Goal: Transaction & Acquisition: Purchase product/service

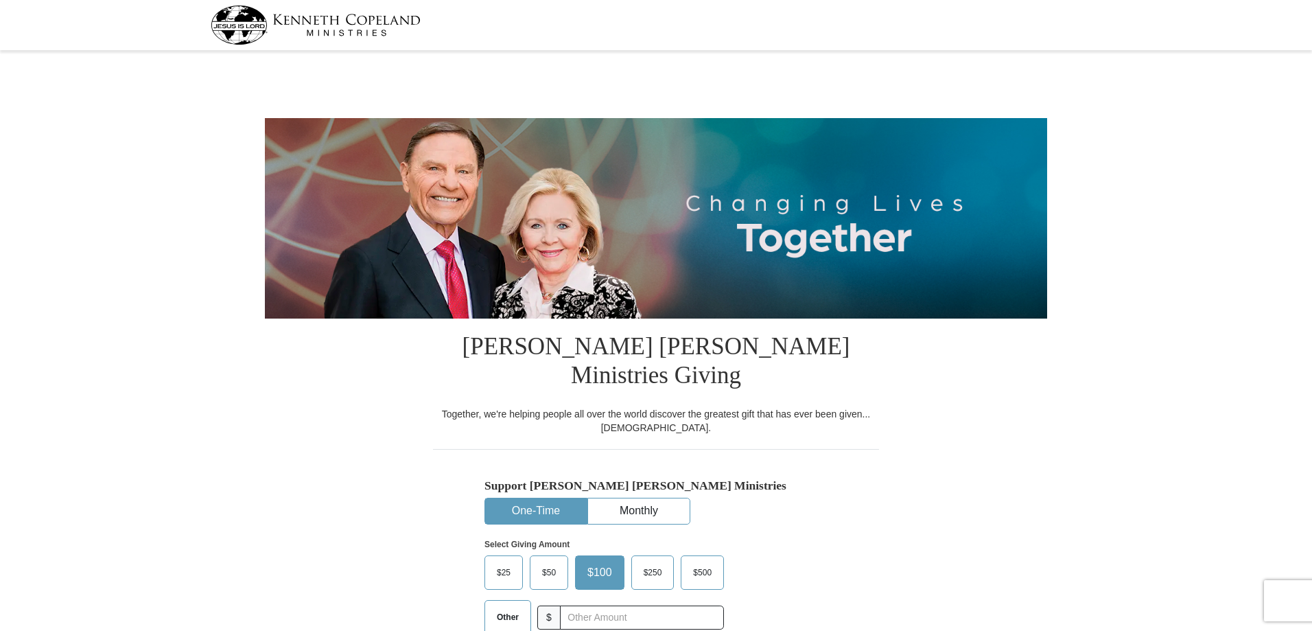
select select "SC"
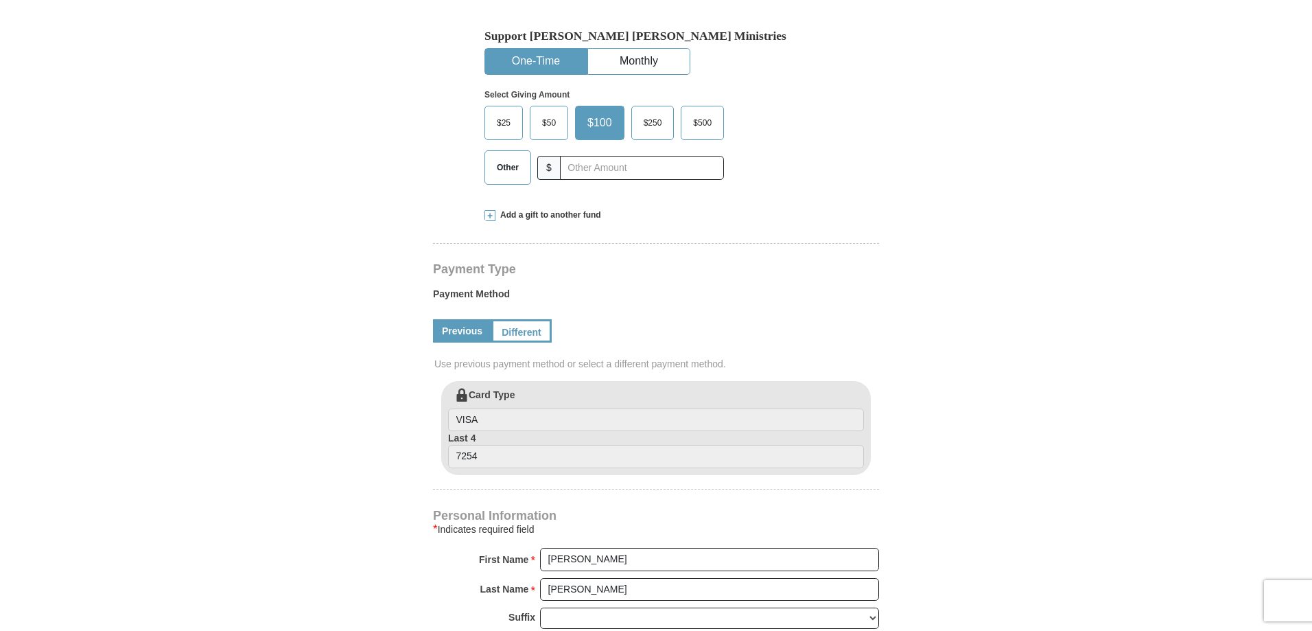
scroll to position [275, 0]
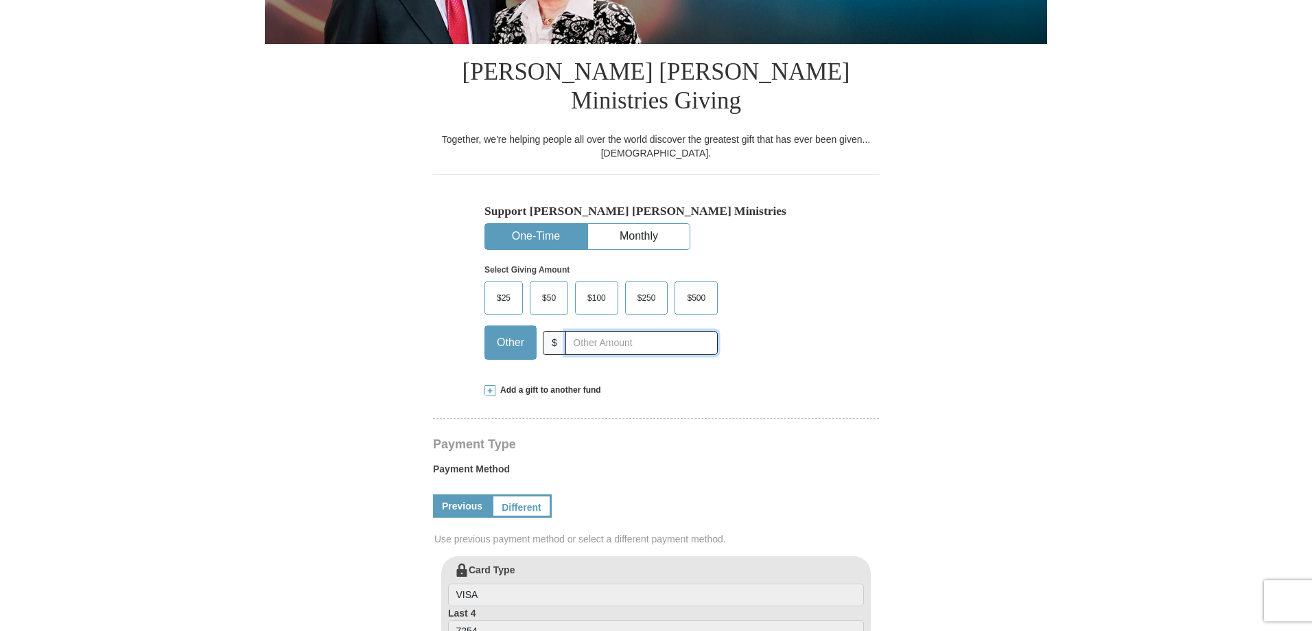
click at [636, 331] on input "text" at bounding box center [642, 343] width 152 height 24
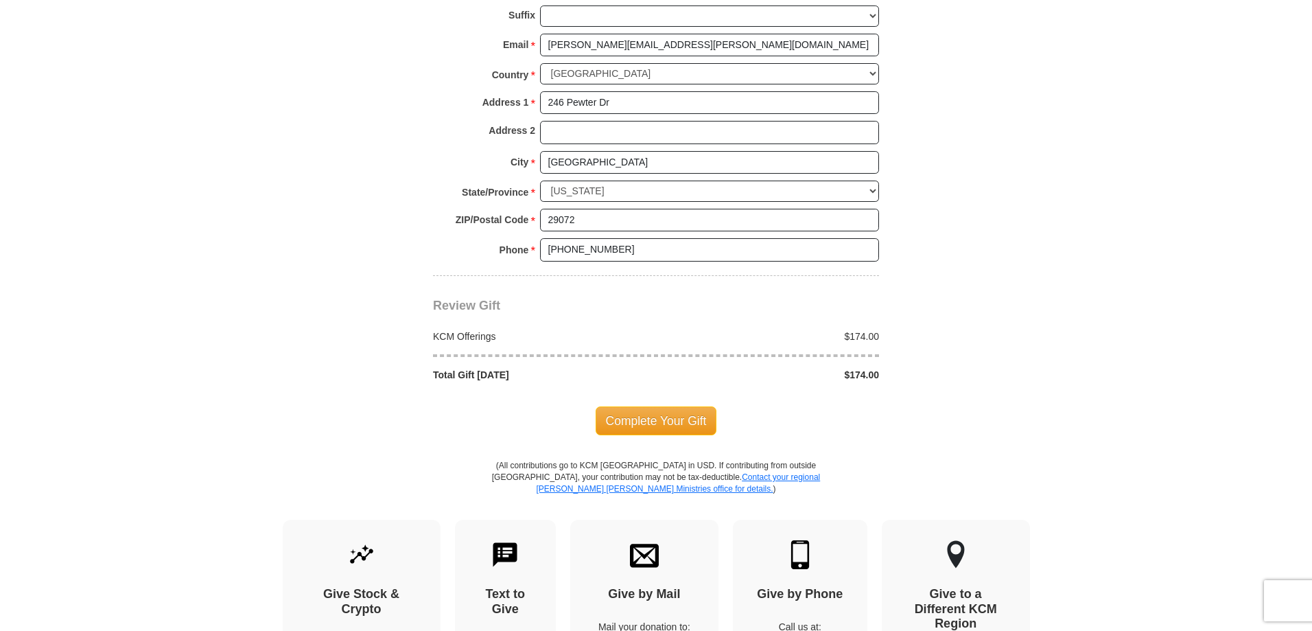
scroll to position [1098, 0]
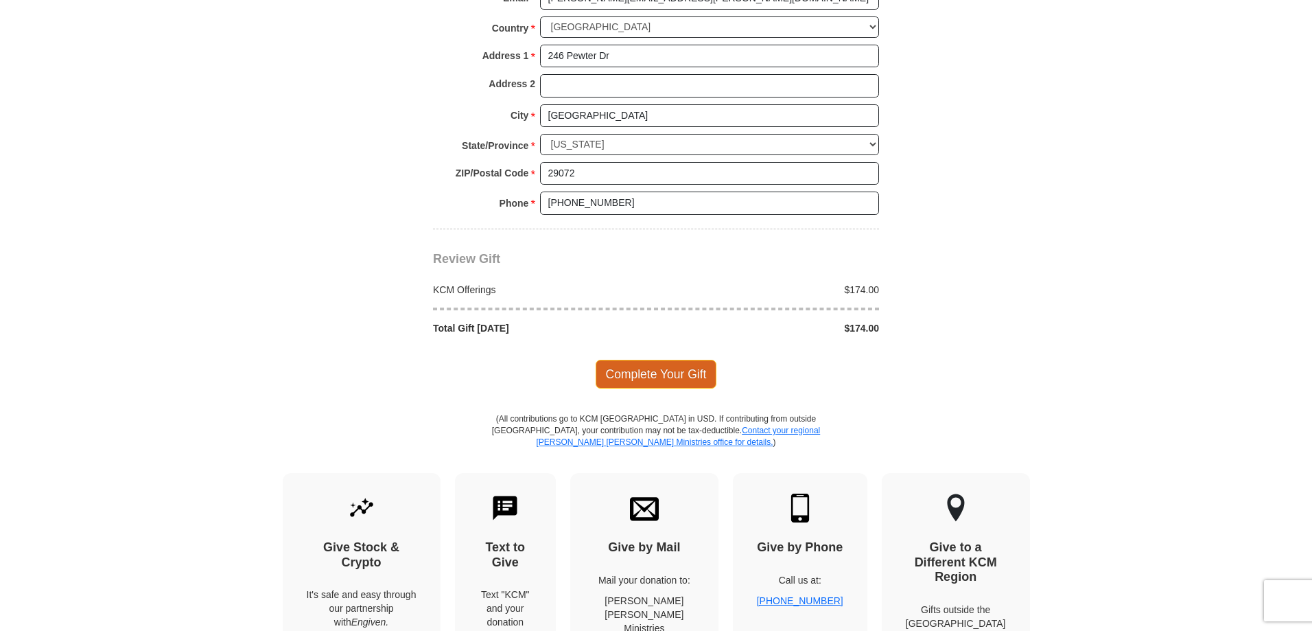
type input "174.00"
click at [663, 360] on span "Complete Your Gift" at bounding box center [657, 374] width 122 height 29
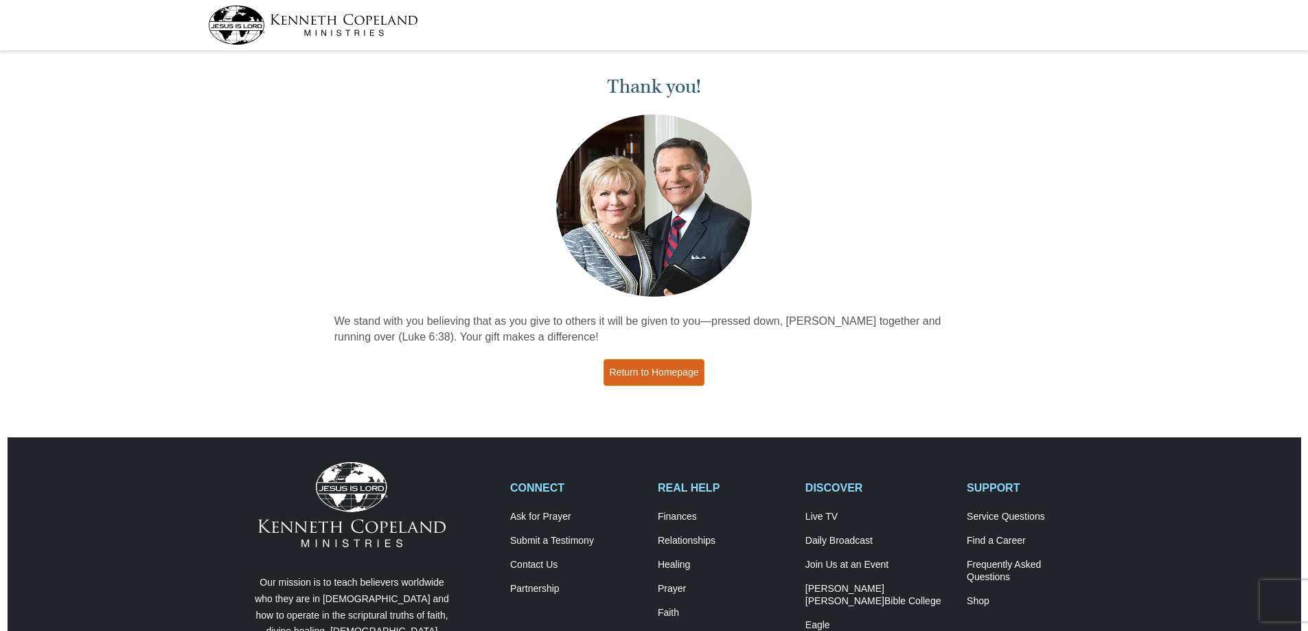
click at [678, 375] on link "Return to Homepage" at bounding box center [654, 372] width 102 height 27
